Goal: Check status: Check status

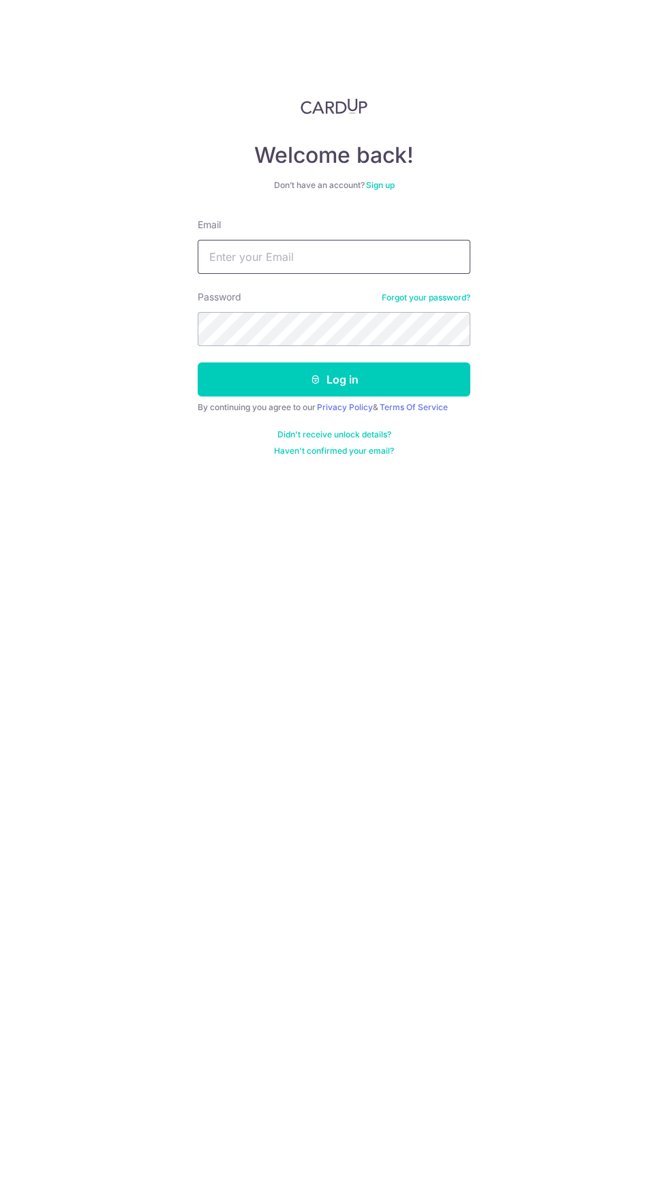
click at [365, 257] on input "Email" at bounding box center [334, 257] width 273 height 34
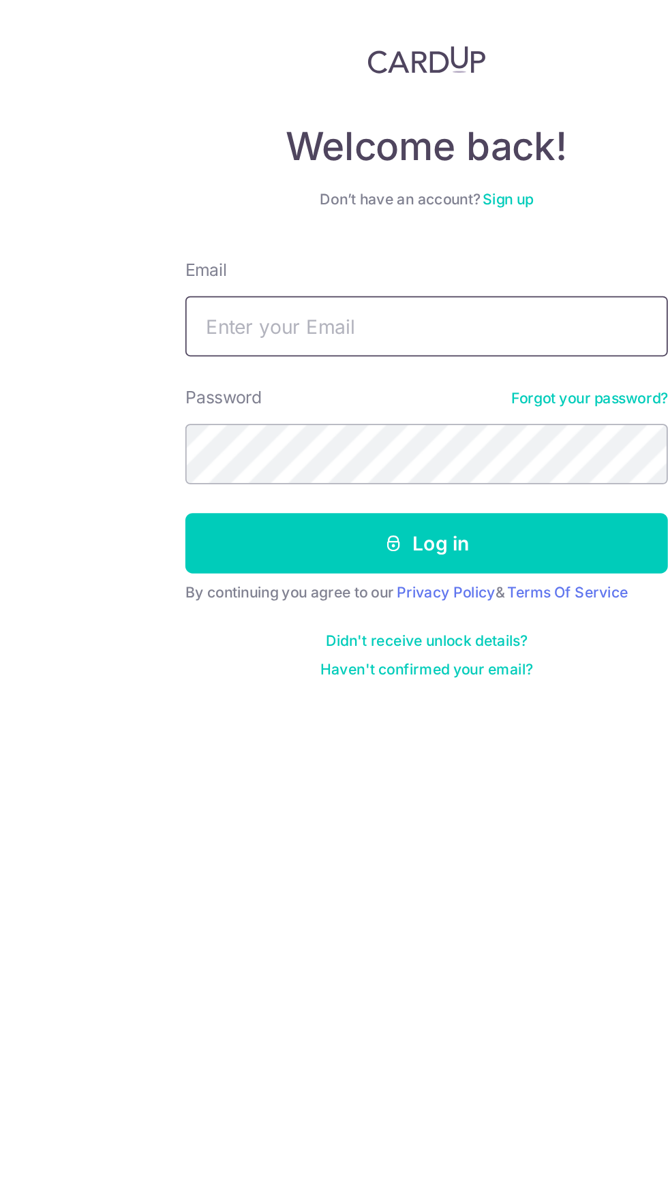
type input "[EMAIL_ADDRESS][DOMAIN_NAME]"
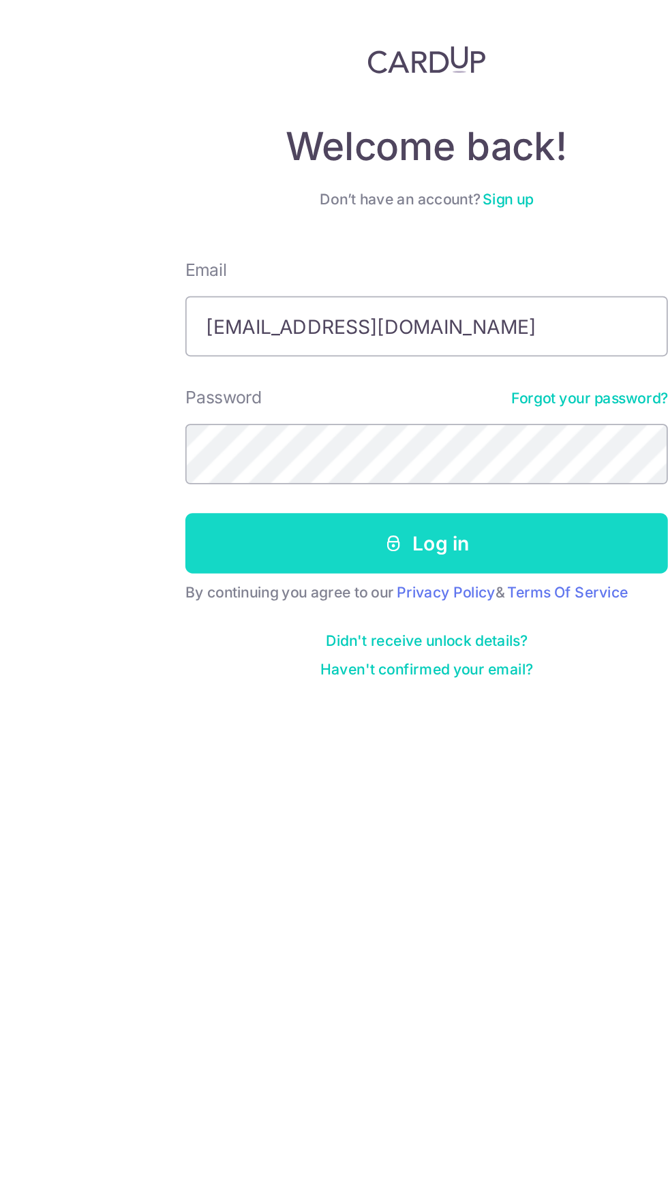
click at [391, 376] on button "Log in" at bounding box center [334, 379] width 273 height 34
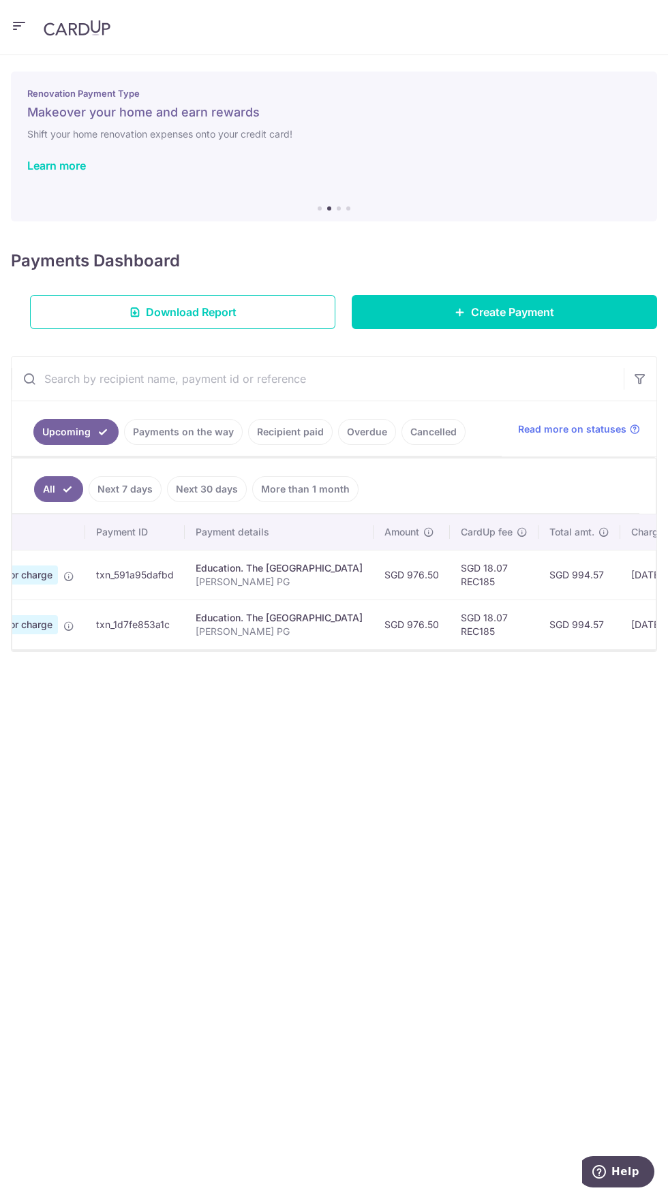
scroll to position [0, 102]
click at [157, 435] on link "Payments on the way" at bounding box center [183, 432] width 119 height 26
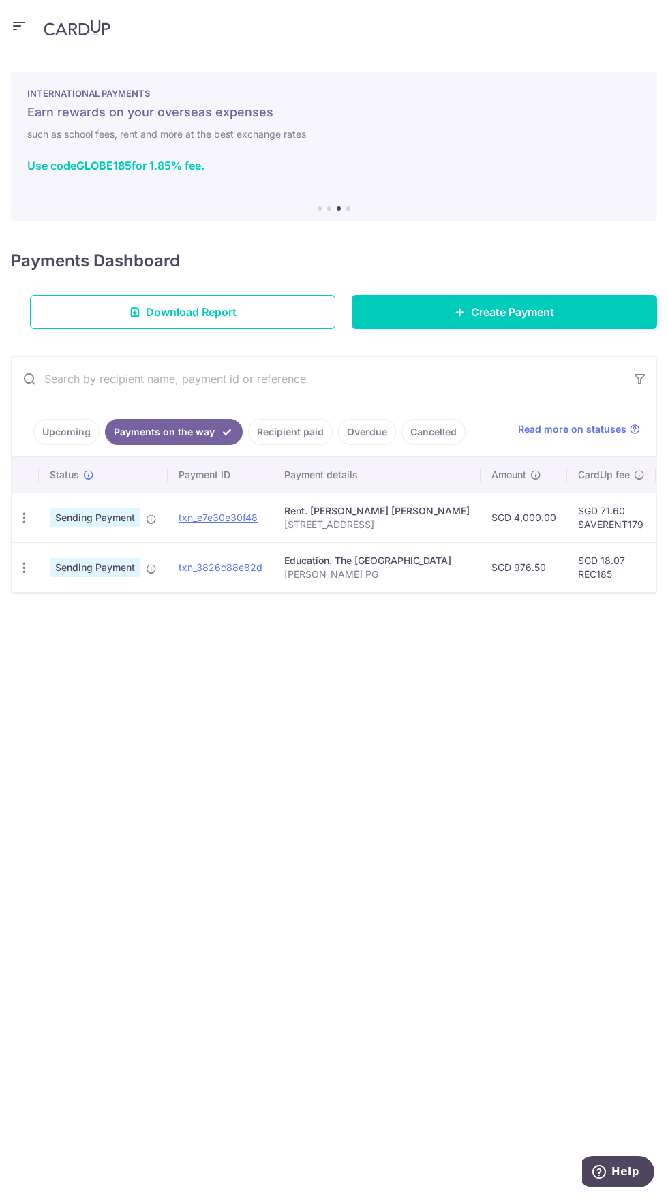
click at [61, 431] on link "Upcoming" at bounding box center [66, 432] width 66 height 26
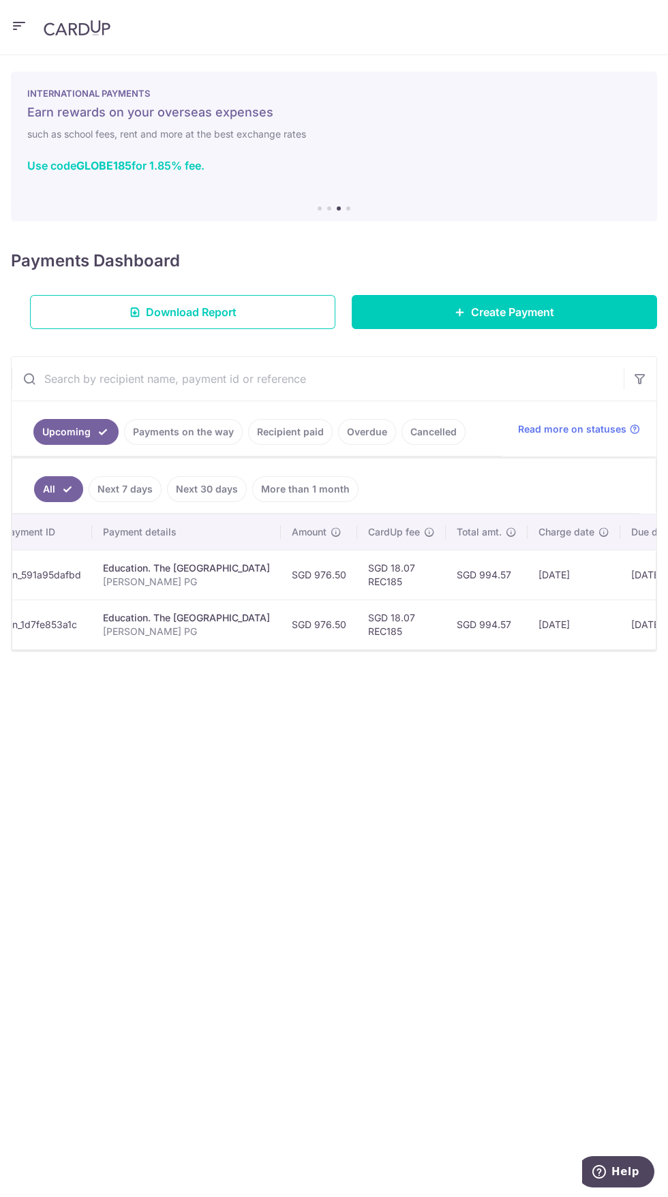
scroll to position [0, 198]
click at [167, 436] on link "Payments on the way" at bounding box center [183, 432] width 119 height 26
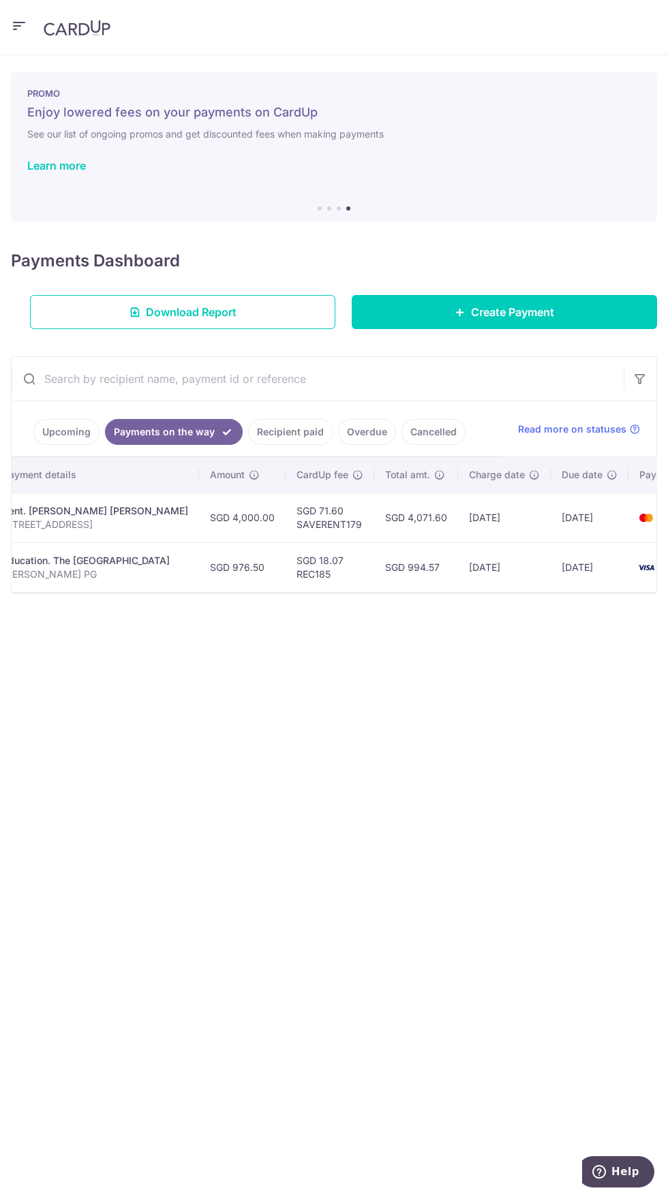
scroll to position [0, 339]
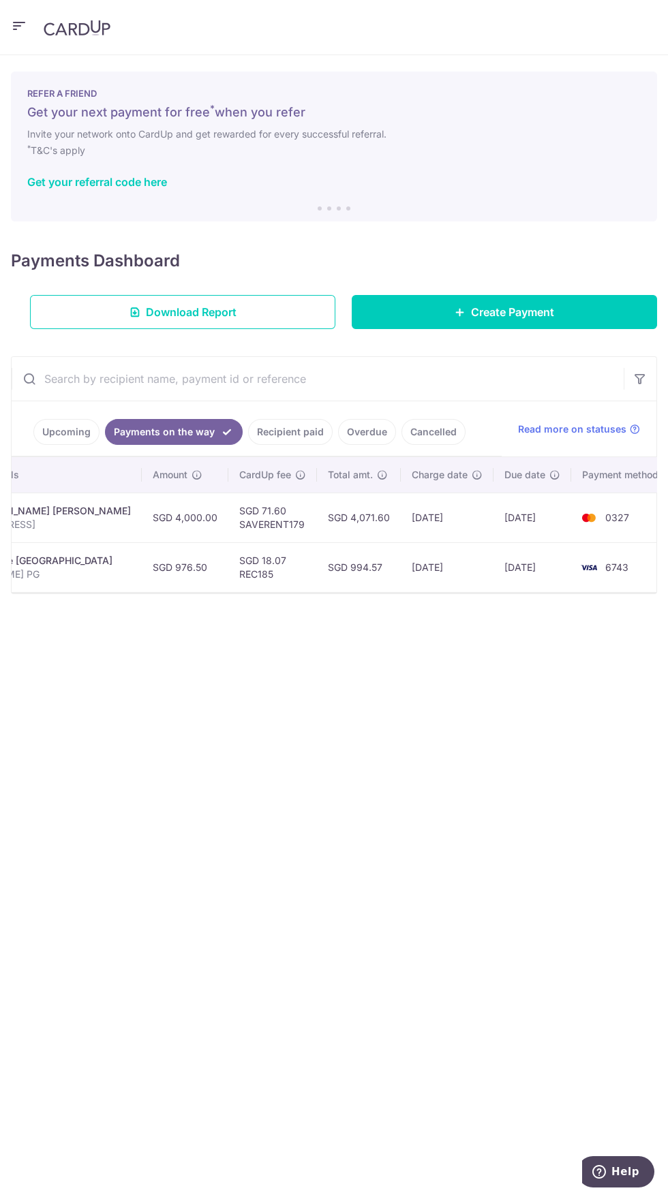
click at [282, 431] on link "Recipient paid" at bounding box center [290, 432] width 84 height 26
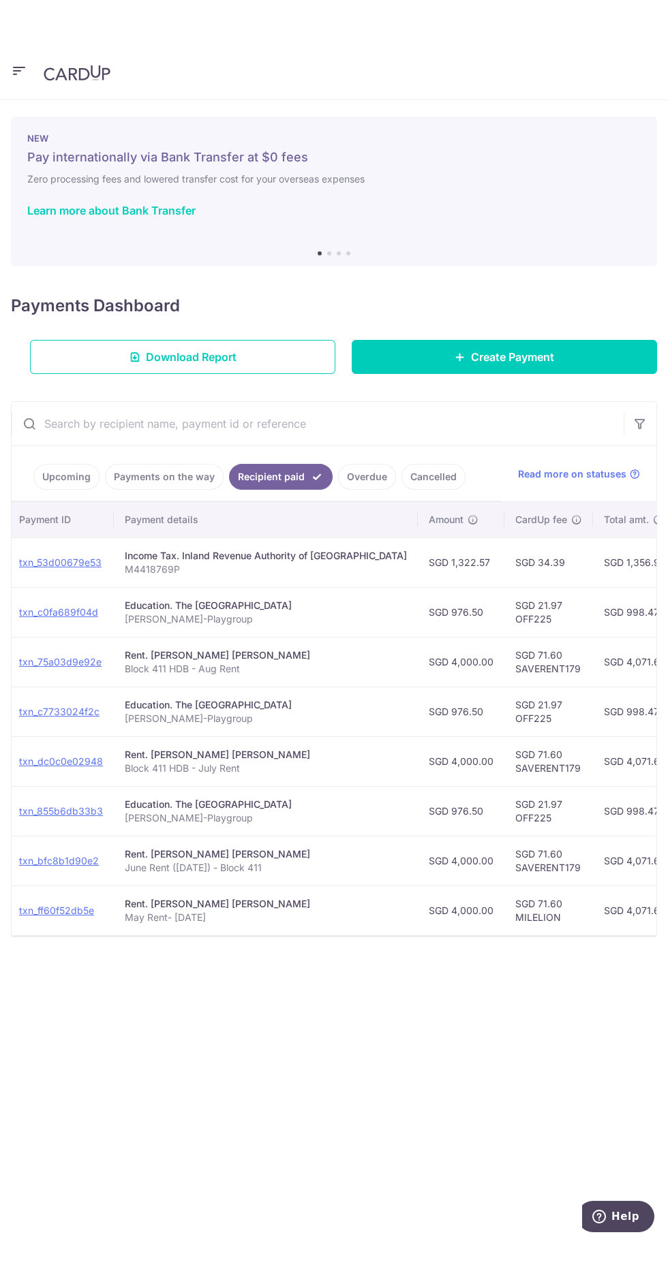
scroll to position [0, 0]
